Goal: Task Accomplishment & Management: Manage account settings

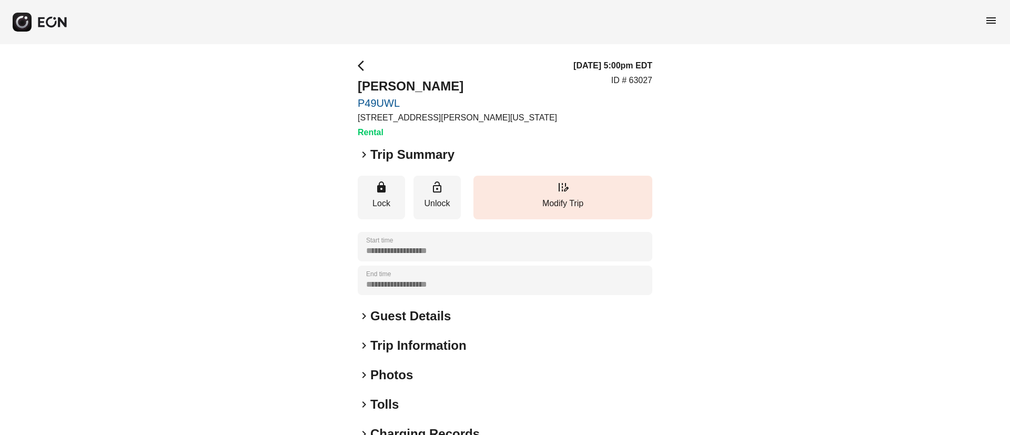
drag, startPoint x: 425, startPoint y: 377, endPoint x: 468, endPoint y: 335, distance: 60.6
click at [425, 378] on div "keyboard_arrow_right Photos" at bounding box center [505, 375] width 295 height 17
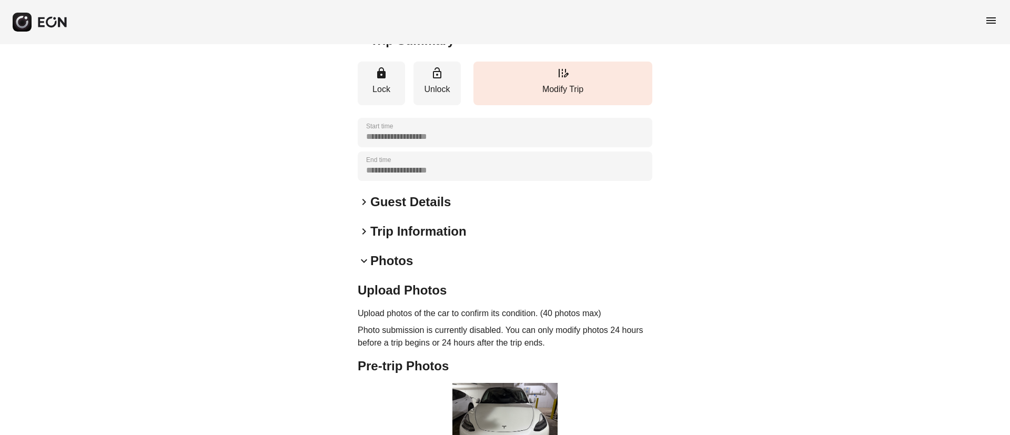
scroll to position [287, 0]
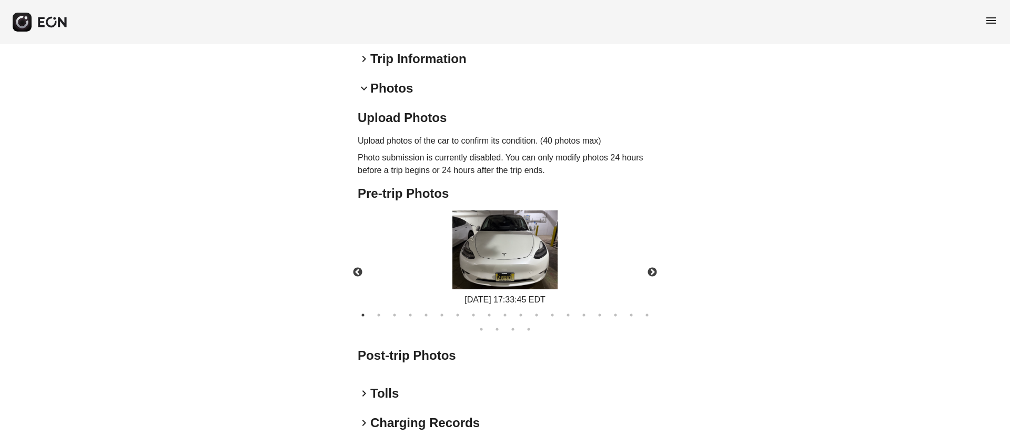
click at [512, 272] on img at bounding box center [504, 249] width 105 height 79
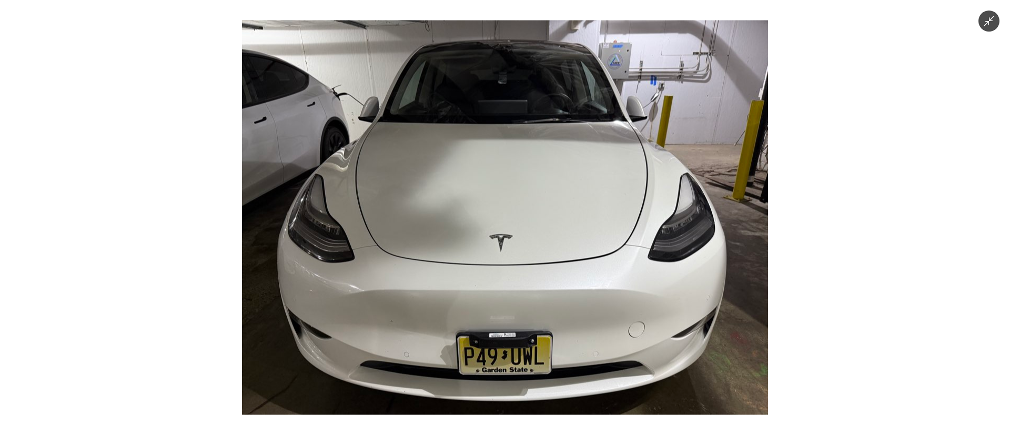
click at [512, 272] on img at bounding box center [505, 218] width 526 height 395
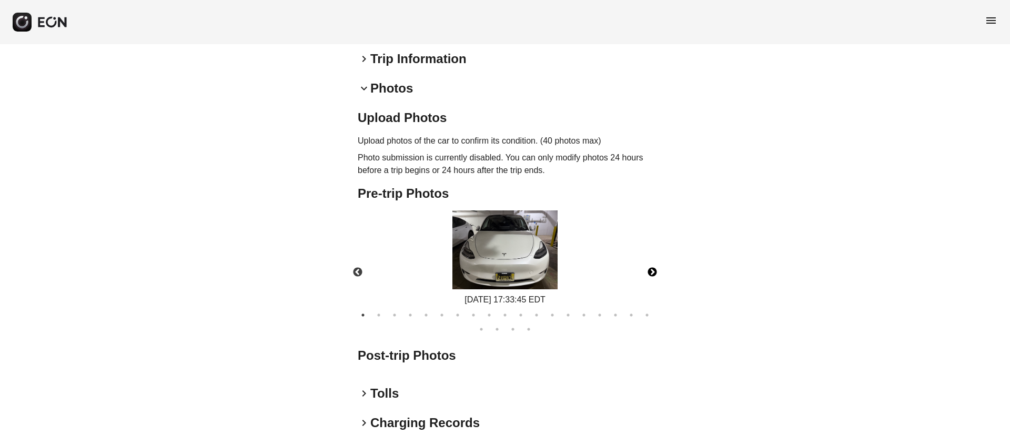
click at [648, 274] on button "Next" at bounding box center [652, 272] width 37 height 37
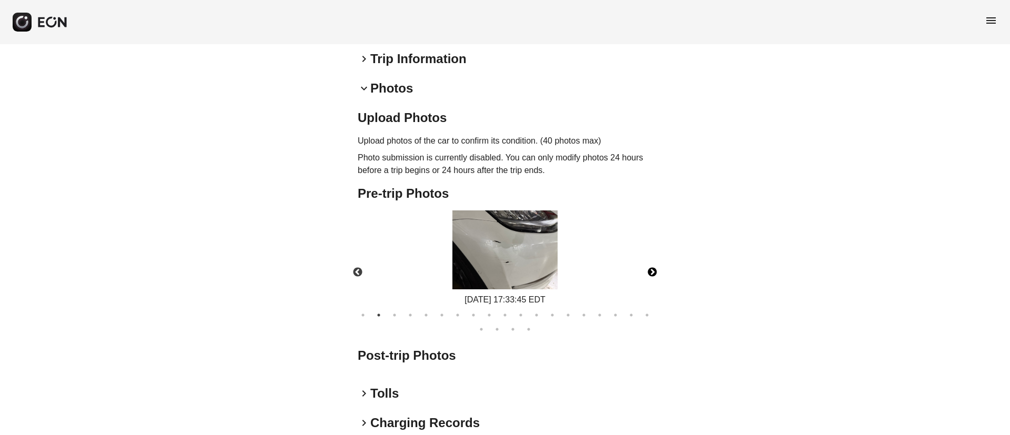
click at [648, 274] on button "Next" at bounding box center [652, 272] width 37 height 37
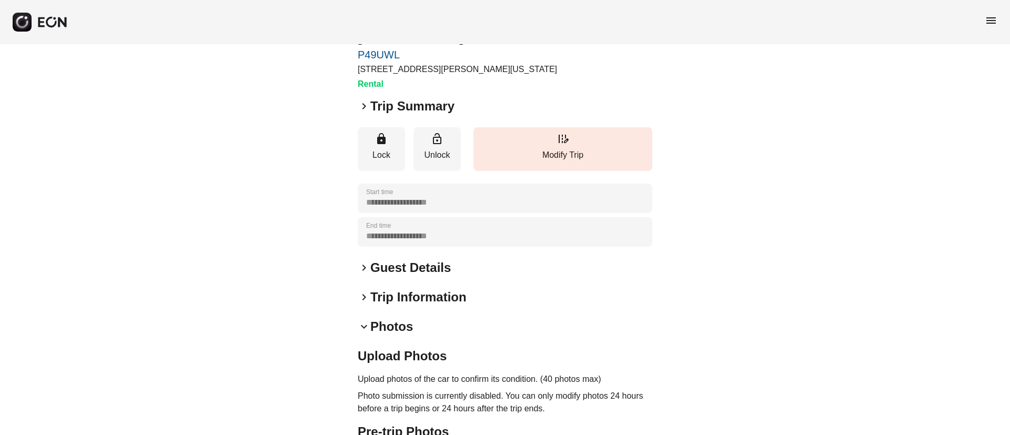
scroll to position [0, 0]
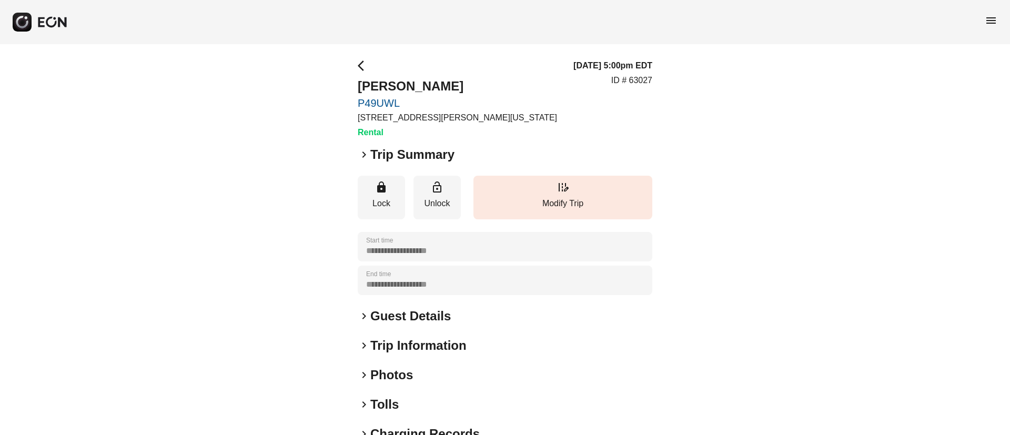
click at [312, 290] on div "**********" at bounding box center [505, 284] width 1010 height 481
click at [397, 315] on h2 "Guest Details" at bounding box center [410, 316] width 80 height 17
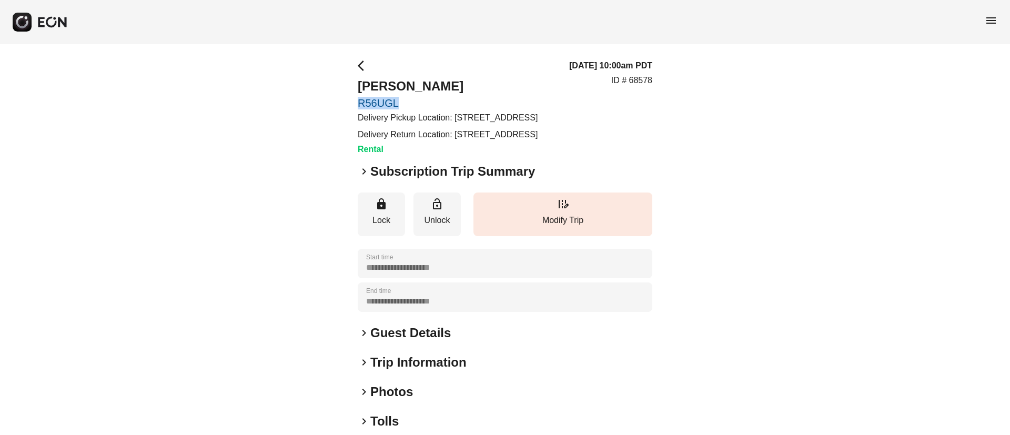
drag, startPoint x: 352, startPoint y: 101, endPoint x: 407, endPoint y: 104, distance: 54.2
click at [406, 104] on div "**********" at bounding box center [505, 293] width 1010 height 498
copy link "R56UGL"
click at [991, 23] on span "menu" at bounding box center [991, 20] width 13 height 13
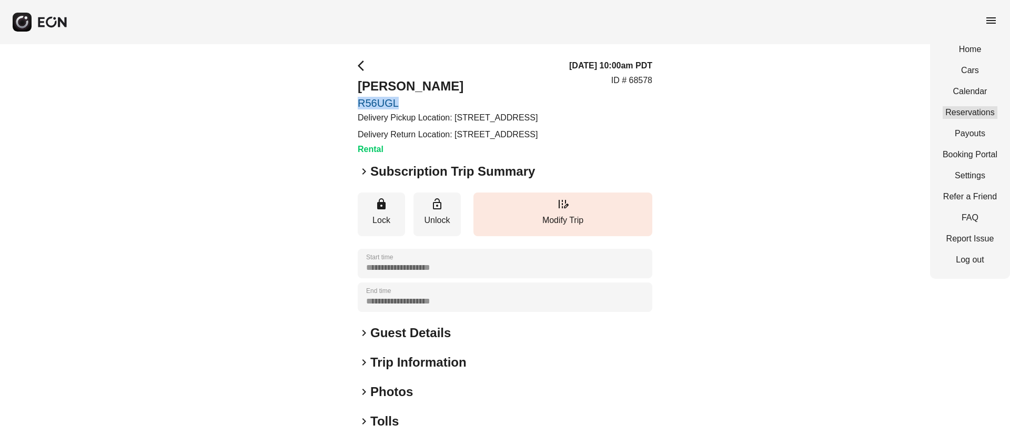
click at [963, 116] on link "Reservations" at bounding box center [970, 112] width 55 height 13
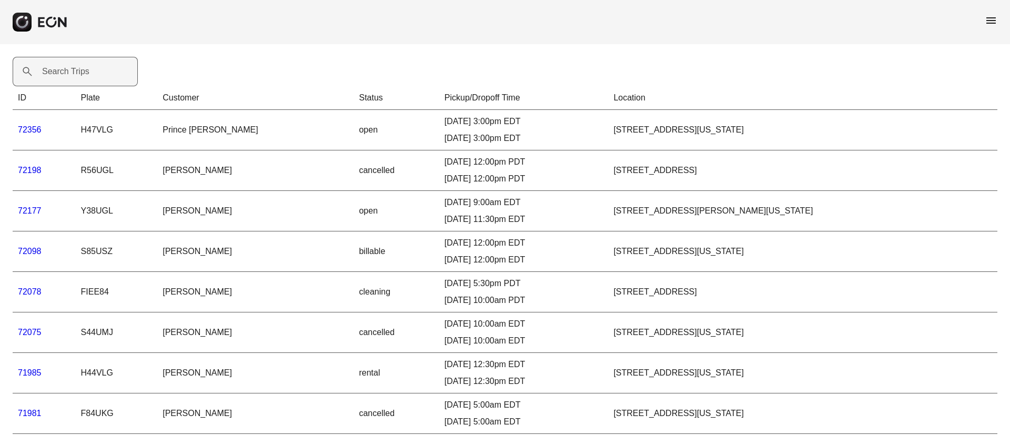
click at [74, 69] on label "Search Trips" at bounding box center [65, 71] width 47 height 13
click at [74, 69] on Trips "Search Trips" at bounding box center [75, 71] width 125 height 29
paste Trips "******"
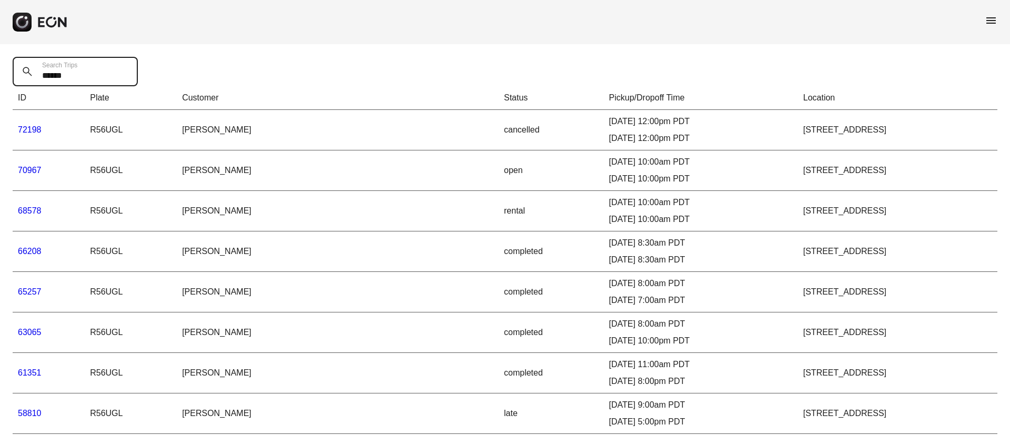
type Trips "******"
click at [28, 209] on link "68578" at bounding box center [30, 210] width 24 height 9
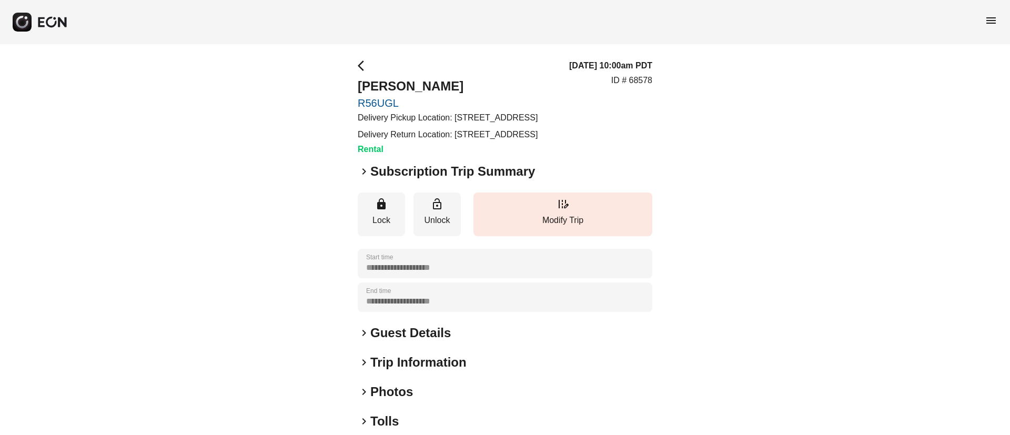
click at [362, 178] on span "keyboard_arrow_right" at bounding box center [364, 171] width 13 height 13
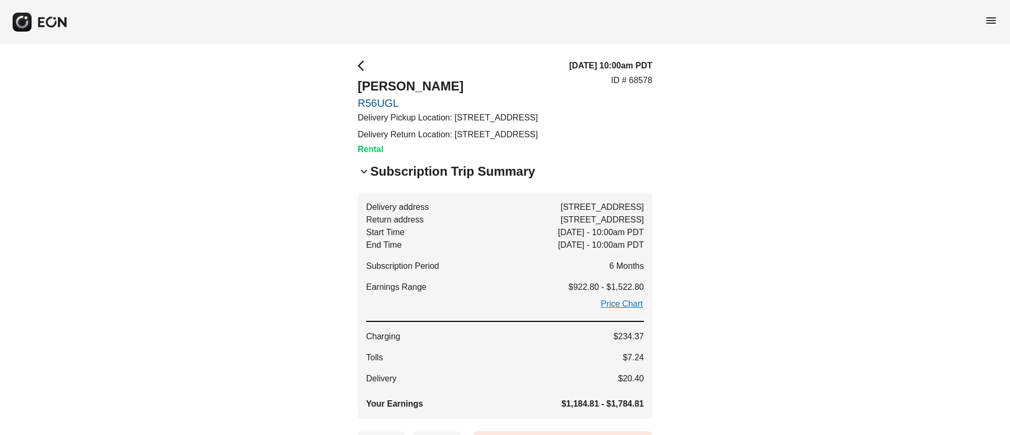
click at [362, 178] on span "keyboard_arrow_down" at bounding box center [364, 171] width 13 height 13
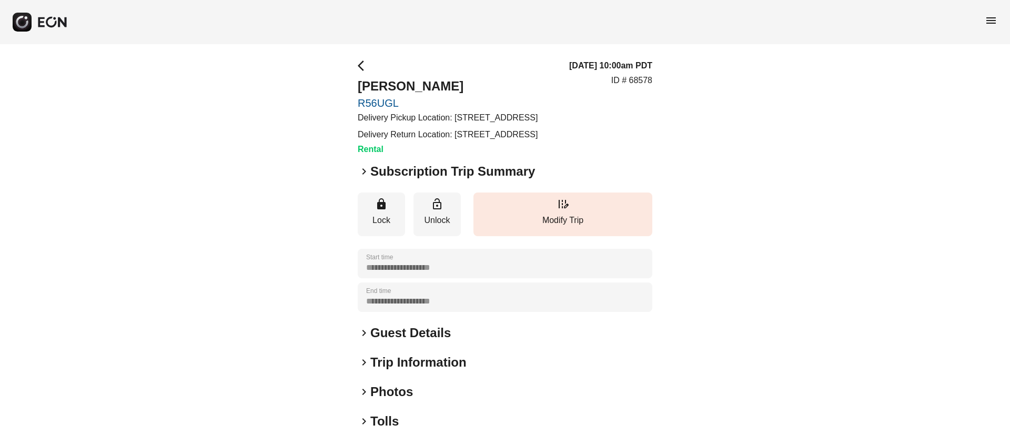
click at [371, 180] on h2 "Subscription Trip Summary" at bounding box center [452, 171] width 165 height 17
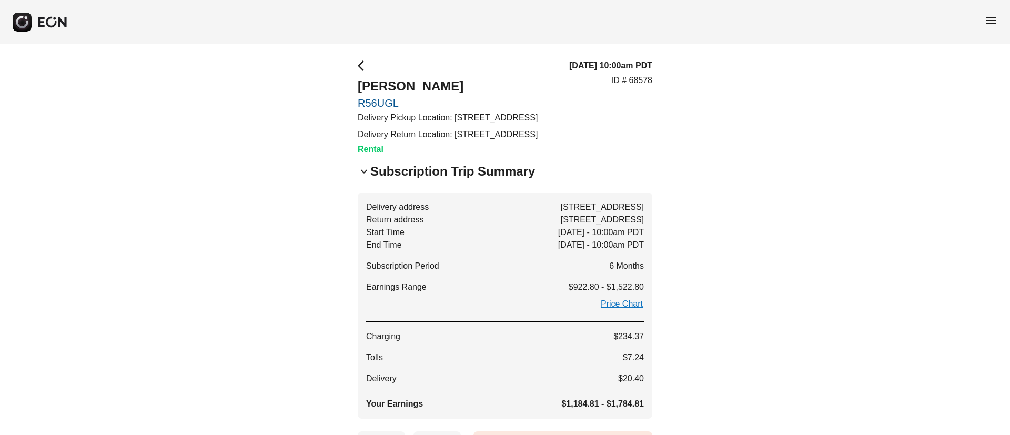
click at [371, 180] on h2 "Subscription Trip Summary" at bounding box center [452, 171] width 165 height 17
